Goal: Book appointment/travel/reservation

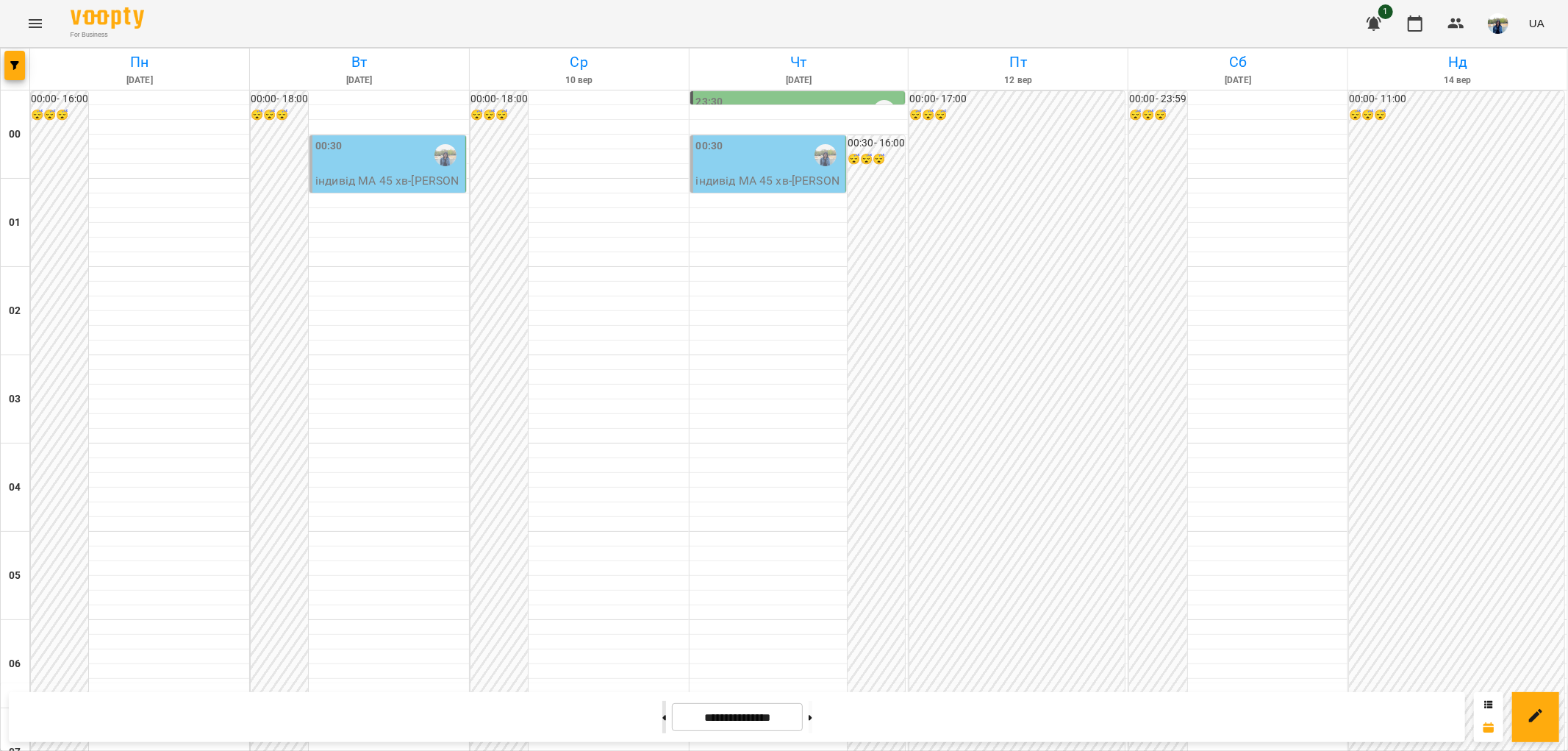
click at [662, 716] on button at bounding box center [664, 716] width 3 height 32
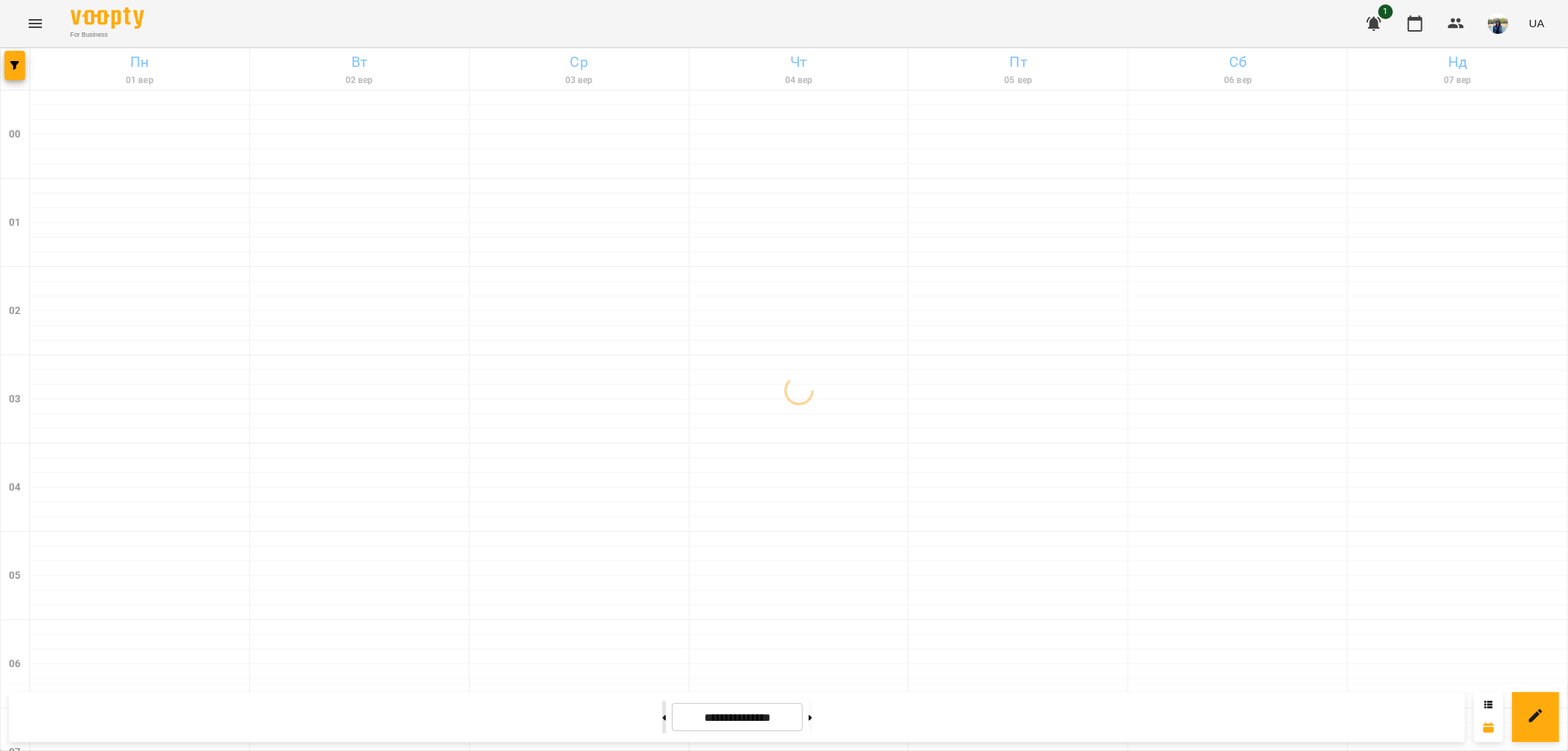
click at [662, 716] on button at bounding box center [664, 716] width 3 height 32
type input "**********"
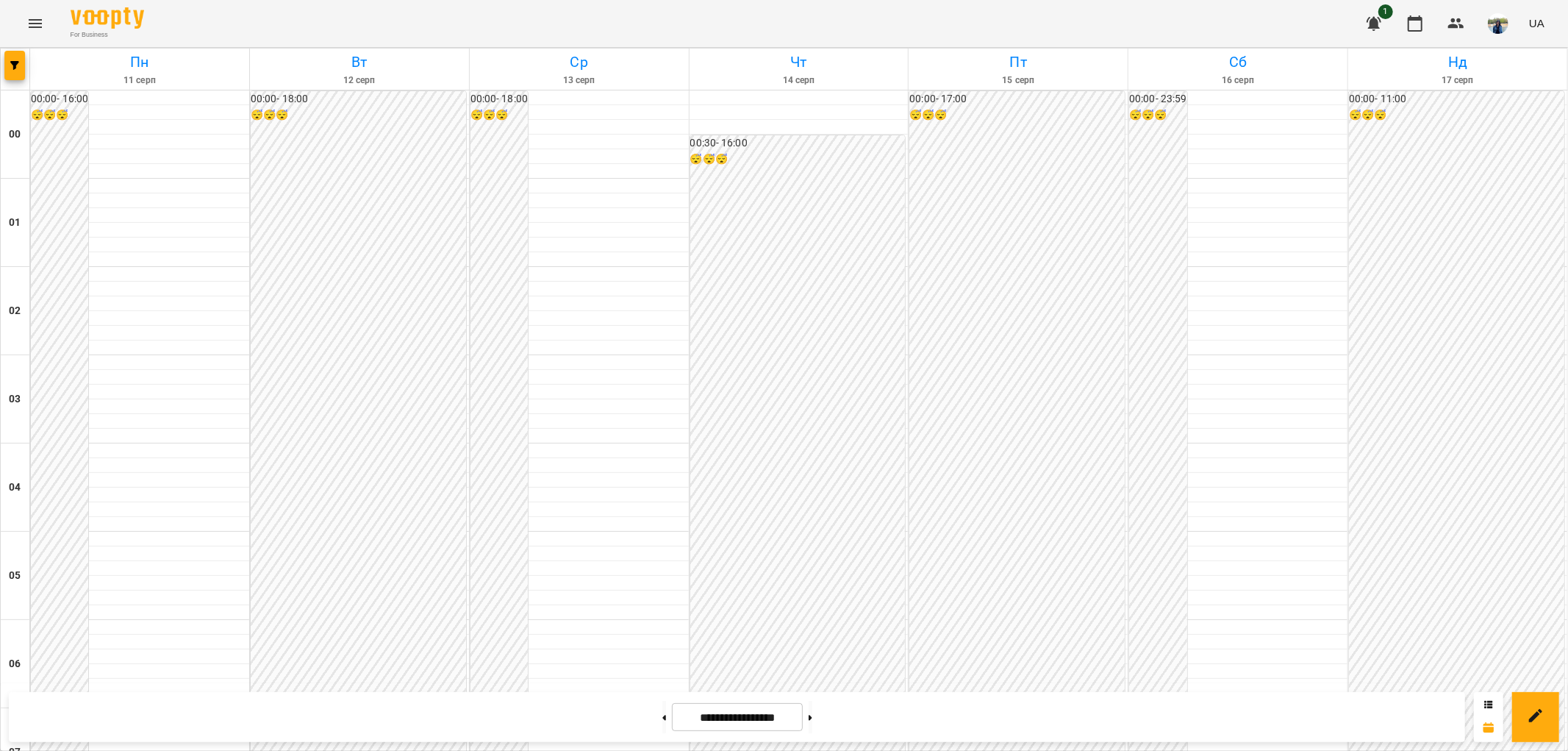
scroll to position [1389, 0]
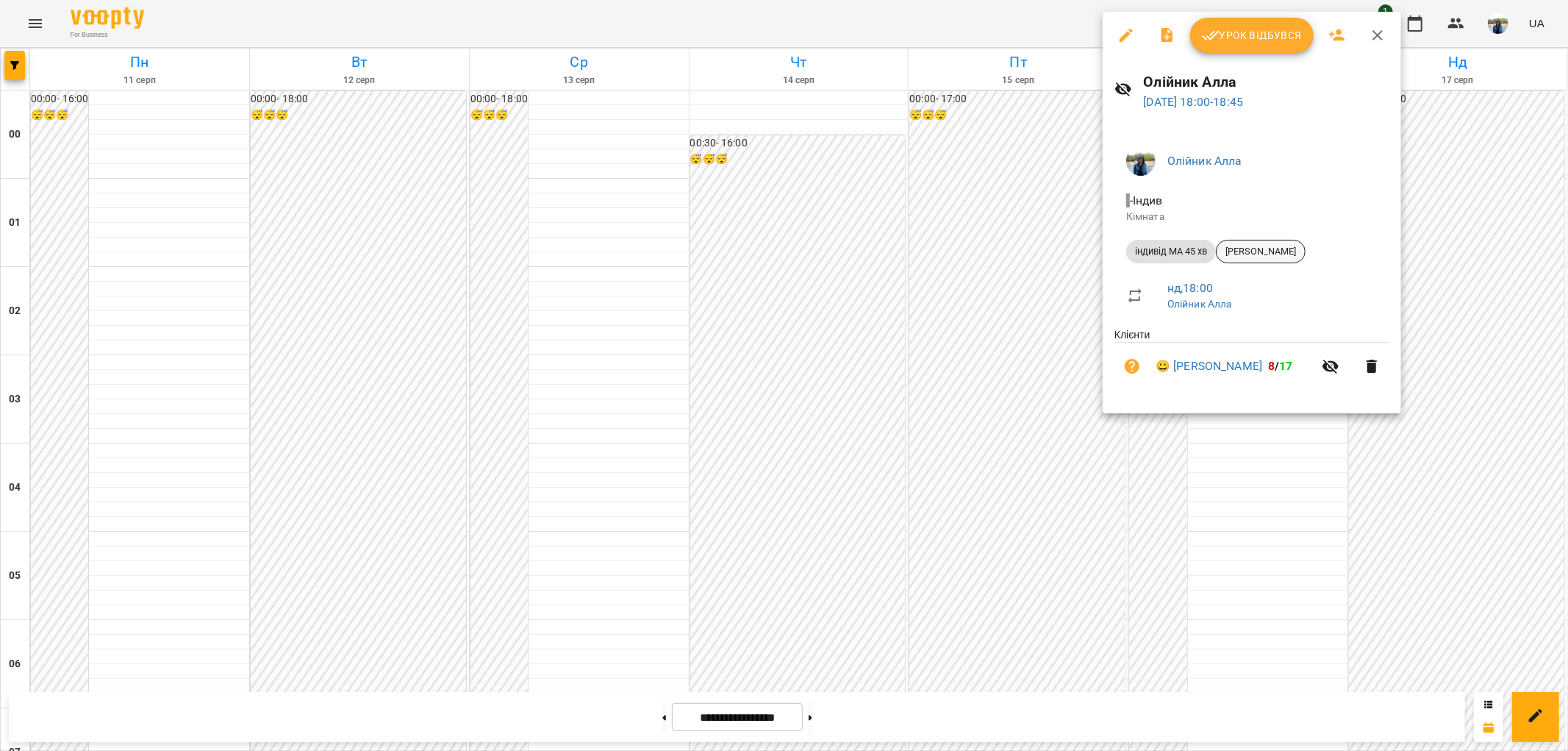
click at [1274, 251] on span "[PERSON_NAME]" at bounding box center [1261, 251] width 88 height 13
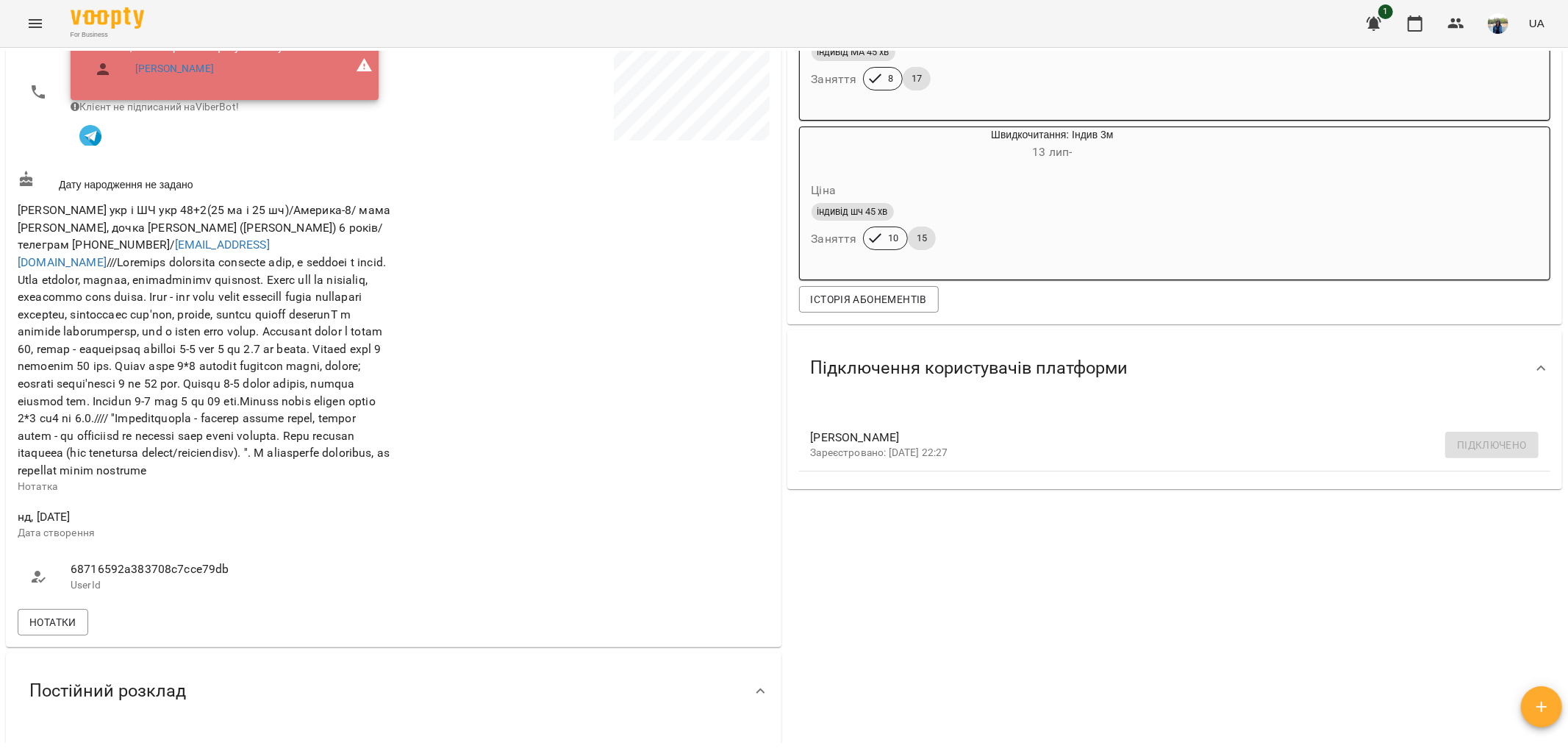
scroll to position [327, 0]
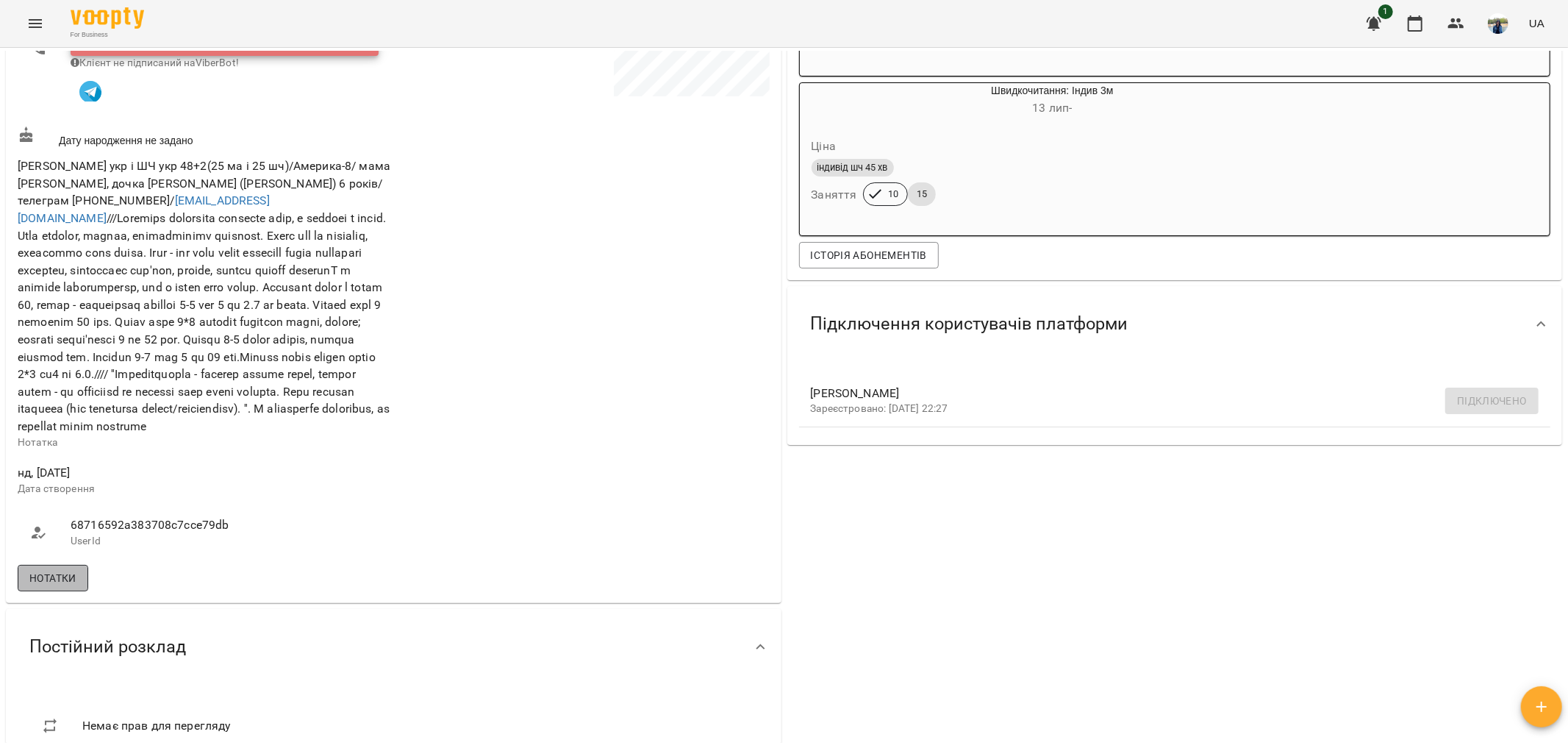
click at [62, 583] on span "Нотатки" at bounding box center [53, 578] width 47 height 17
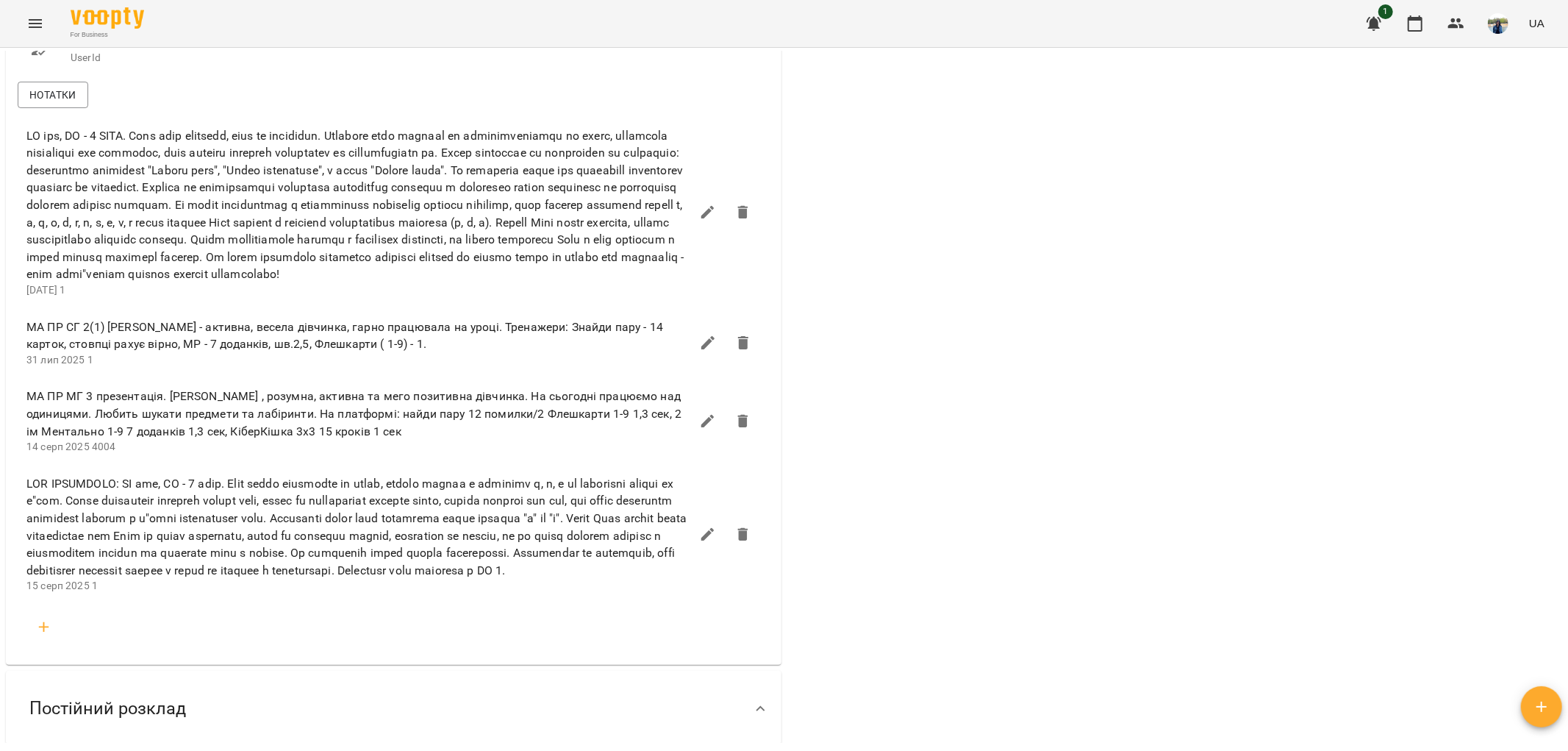
scroll to position [817, 0]
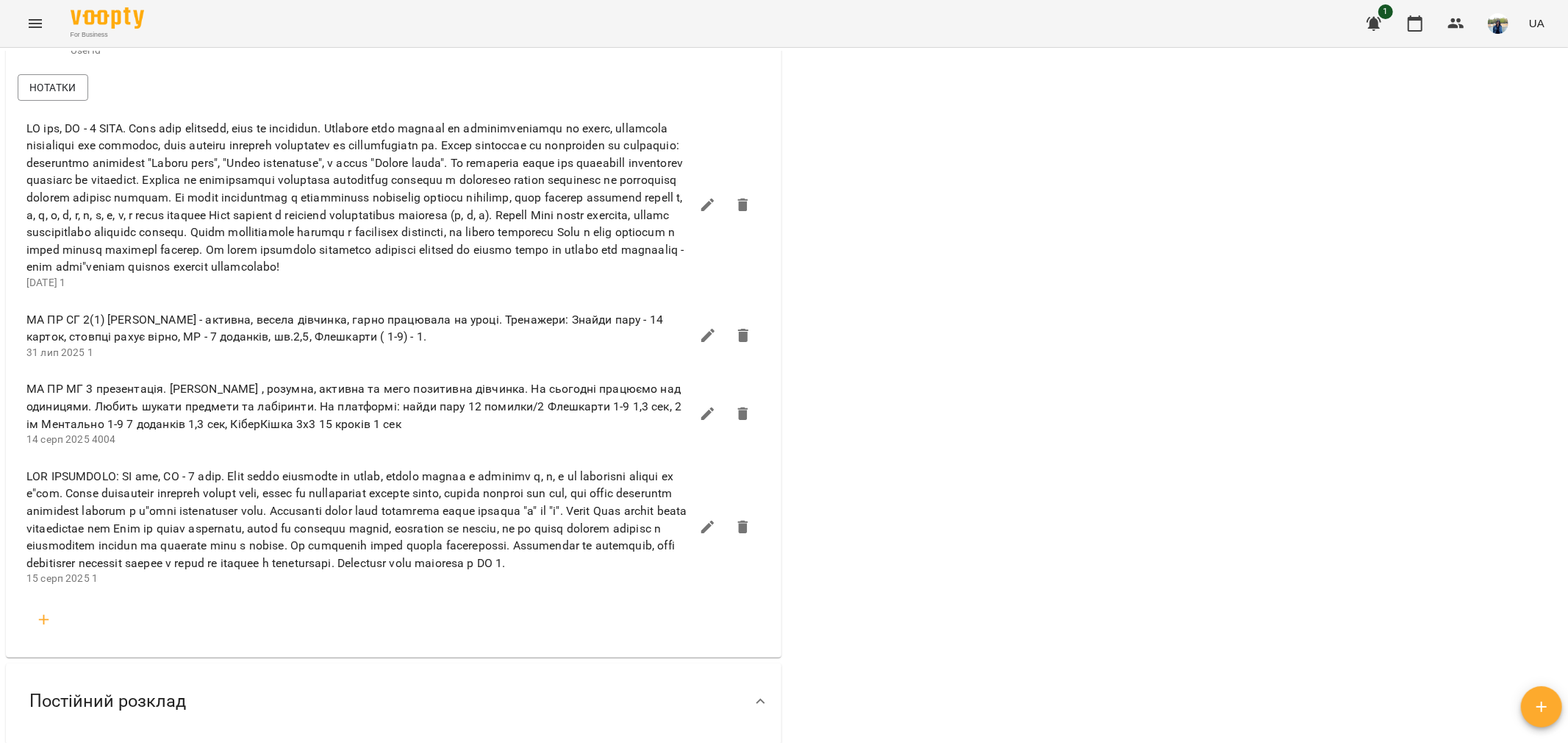
click at [1196, 649] on div "Актуальні абонементи ( 2 ) Ментальна арифметика: Індив 3м [DATE] - Ціна індивід…" at bounding box center [1175, 210] width 782 height 1726
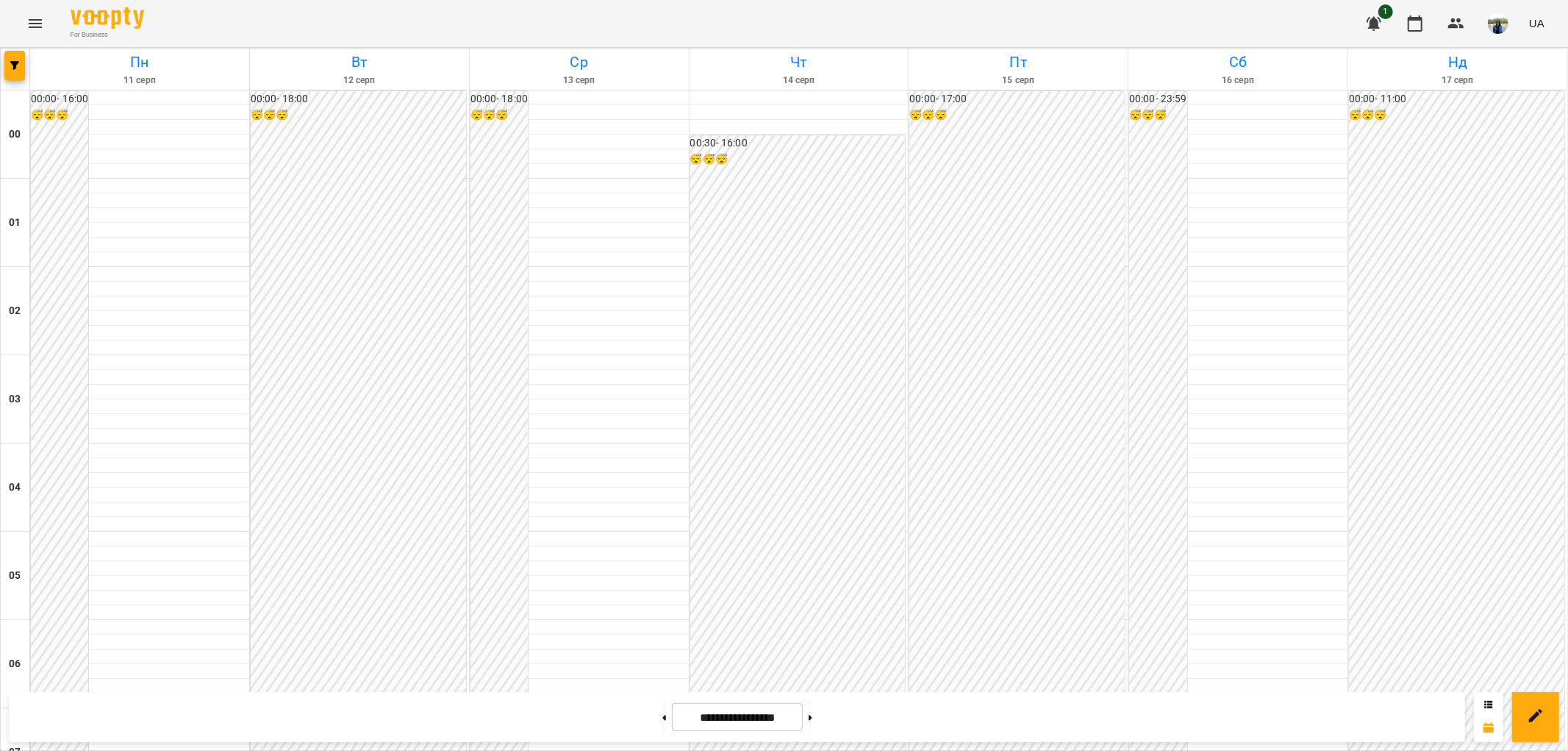
scroll to position [1524, 0]
